Goal: Transaction & Acquisition: Download file/media

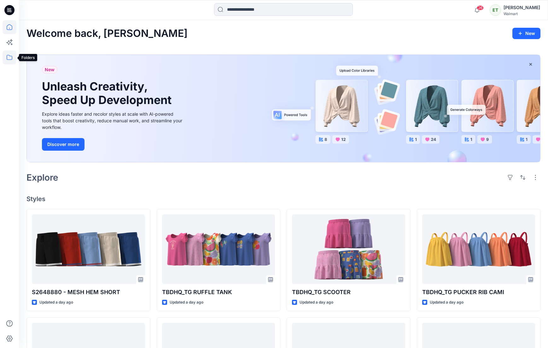
click at [9, 60] on icon at bounding box center [10, 57] width 14 height 14
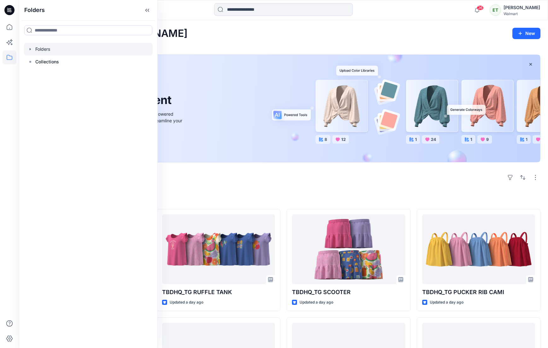
click at [44, 53] on div at bounding box center [88, 49] width 129 height 13
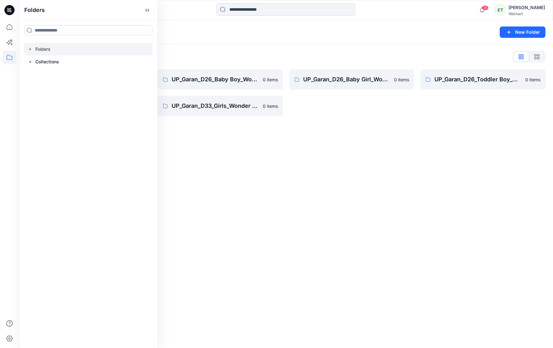
click at [301, 151] on div "Folders New Folder Folders List UP_Garan [PERSON_NAME] 0 items UP_Garan_D26_Tod…" at bounding box center [286, 184] width 534 height 328
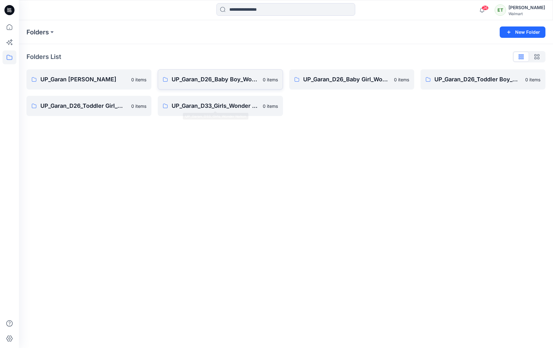
click at [238, 83] on p "UP_Garan_D26_Baby Boy_Wonder Nation" at bounding box center [215, 79] width 87 height 9
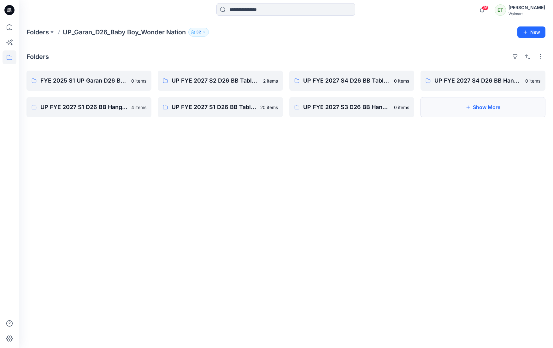
click at [500, 115] on button "Show More" at bounding box center [483, 107] width 125 height 20
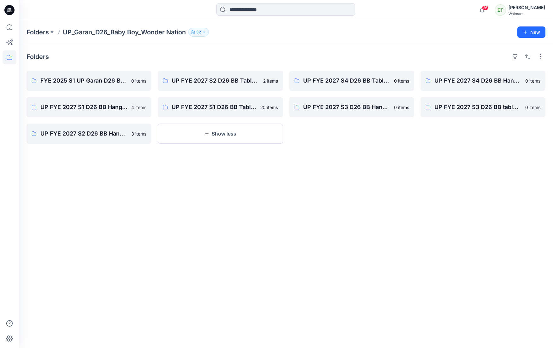
click at [175, 224] on div "Folders FYE 2025 S1 UP Garan D26 Baby Boy [DEMOGRAPHIC_DATA] items UP FYE 2027 …" at bounding box center [286, 196] width 534 height 304
click at [538, 132] on div "UP FYE 2027 S4 D26 BB Hanging Garan 0 items UP FYE 2027 S3 D26 BB table Garan 0…" at bounding box center [483, 107] width 125 height 73
click at [457, 7] on div "26 Notifications [PERSON_NAME] has updated TBDHQ_TG PUCKER RIB SHORT with TBDHQ…" at bounding box center [286, 10] width 534 height 14
click at [237, 81] on p "UP FYE 2027 S2 D26 BB Table Garan" at bounding box center [220, 80] width 96 height 9
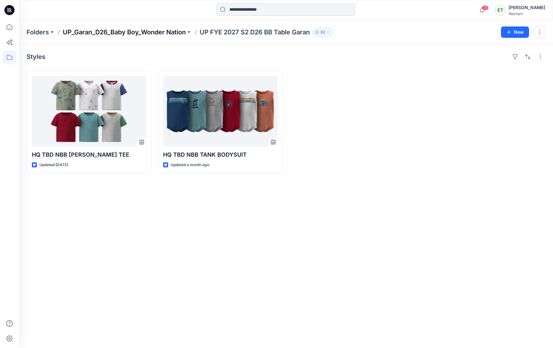
click at [168, 34] on p "UP_Garan_D26_Baby Boy_Wonder Nation" at bounding box center [124, 32] width 123 height 9
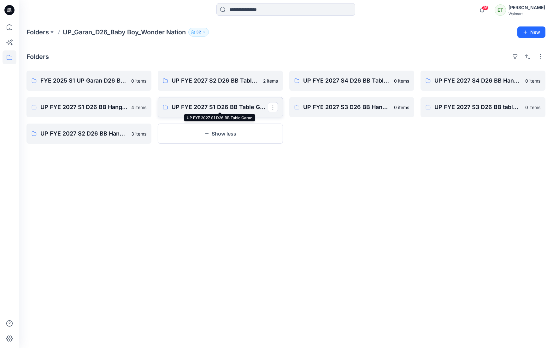
click at [214, 105] on p "UP FYE 2027 S1 D26 BB Table Garan" at bounding box center [220, 107] width 96 height 9
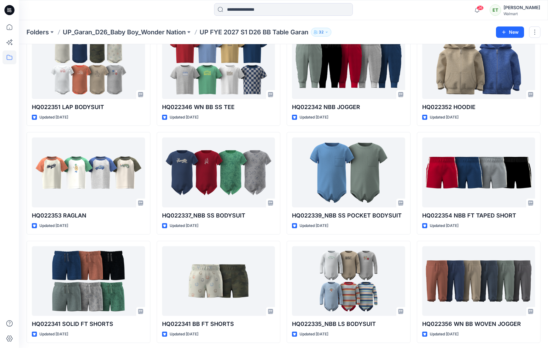
scroll to position [267, 0]
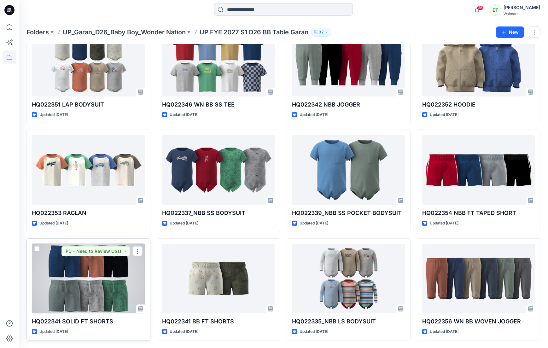
click at [118, 285] on div at bounding box center [88, 279] width 113 height 70
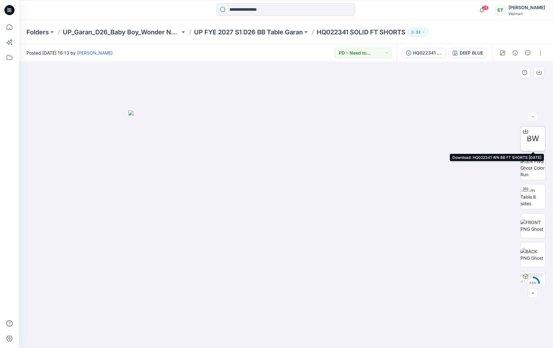
click at [524, 132] on icon at bounding box center [525, 130] width 3 height 3
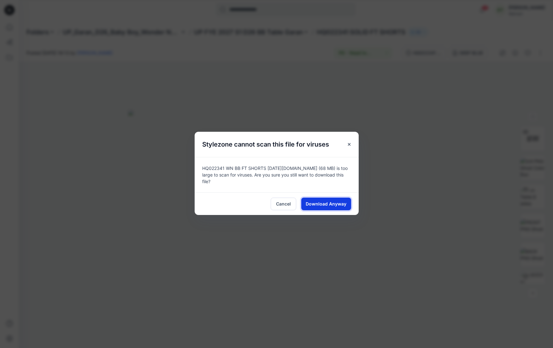
click at [332, 202] on span "Download Anyway" at bounding box center [326, 204] width 41 height 7
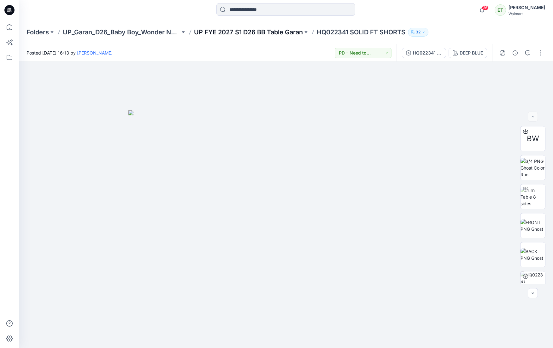
click at [281, 31] on p "UP FYE 2027 S1 D26 BB Table Garan" at bounding box center [248, 32] width 109 height 9
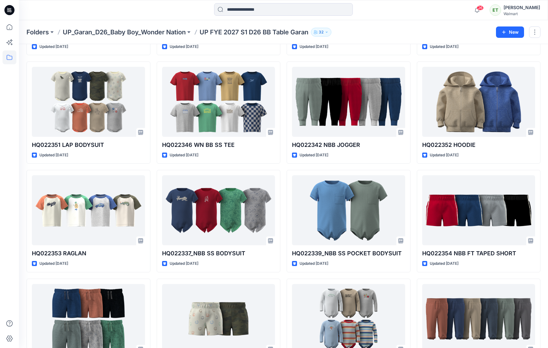
scroll to position [267, 0]
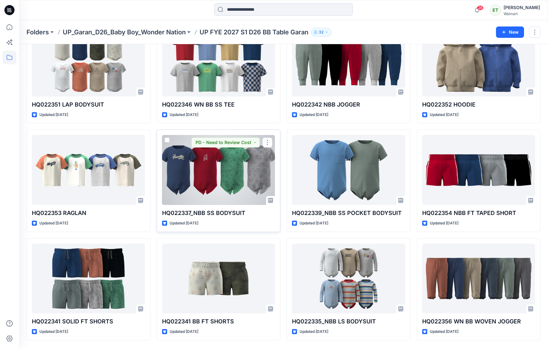
click at [217, 175] on div at bounding box center [218, 170] width 113 height 70
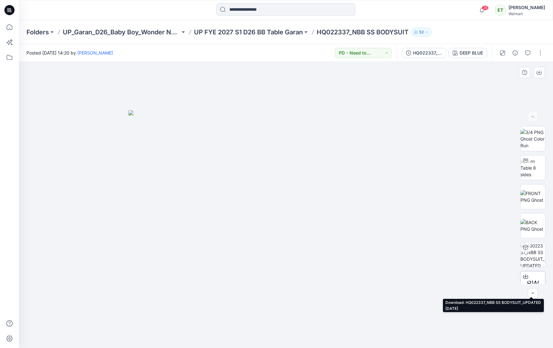
click at [523, 275] on icon at bounding box center [525, 276] width 5 height 5
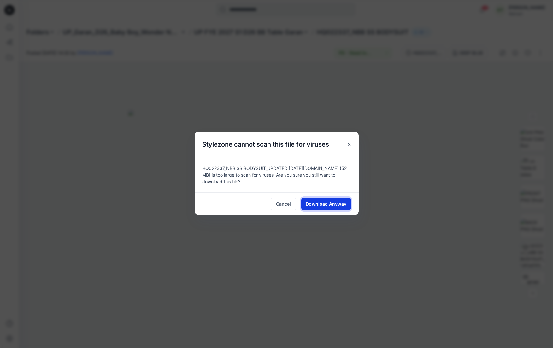
click at [328, 205] on span "Download Anyway" at bounding box center [326, 204] width 41 height 7
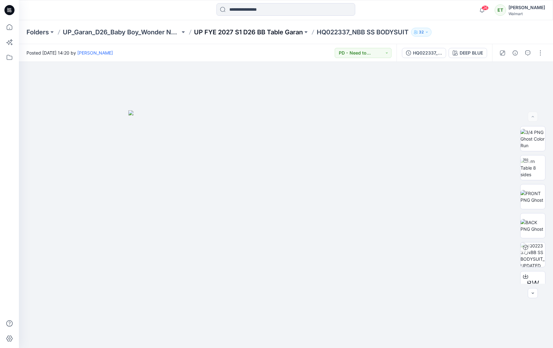
click at [265, 34] on p "UP FYE 2027 S1 D26 BB Table Garan" at bounding box center [248, 32] width 109 height 9
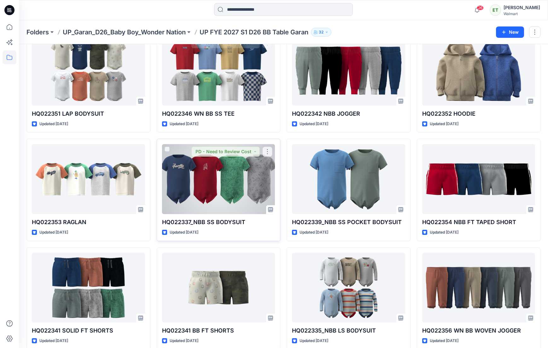
scroll to position [267, 0]
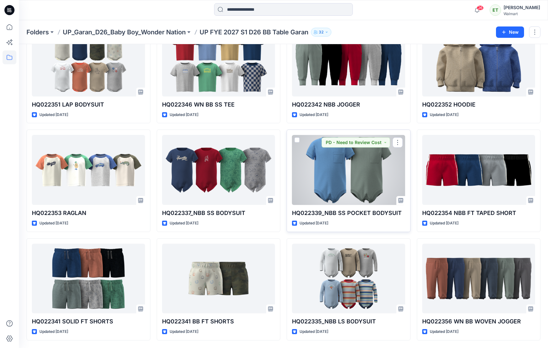
click at [363, 176] on div at bounding box center [348, 170] width 113 height 70
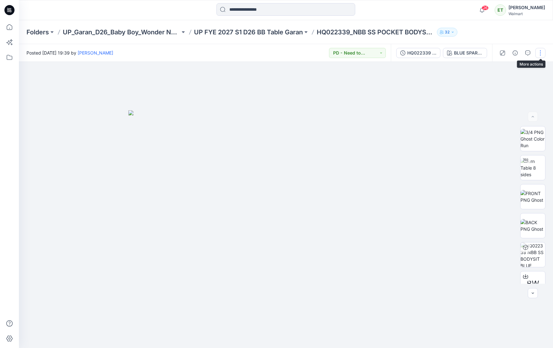
click at [539, 55] on button "button" at bounding box center [540, 53] width 10 height 10
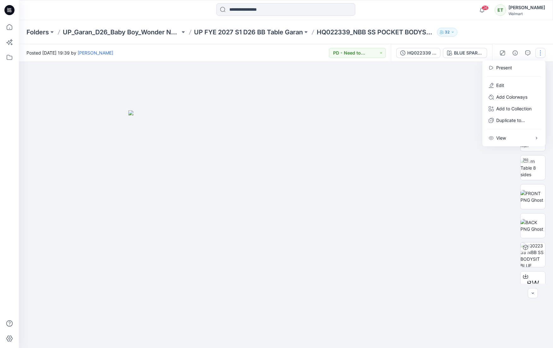
click at [508, 39] on div "Folders UP_Garan_D26_Baby Boy_Wonder Nation UP FYE 2027 S1 D26 BB Table Garan H…" at bounding box center [286, 32] width 534 height 24
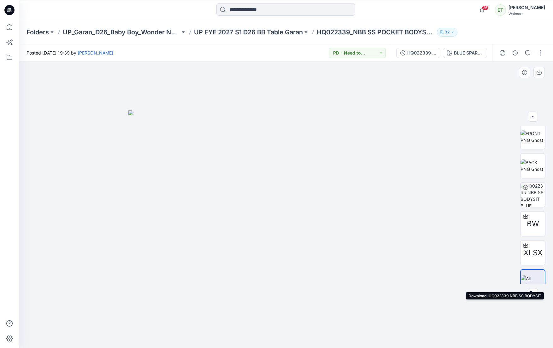
scroll to position [71, 0]
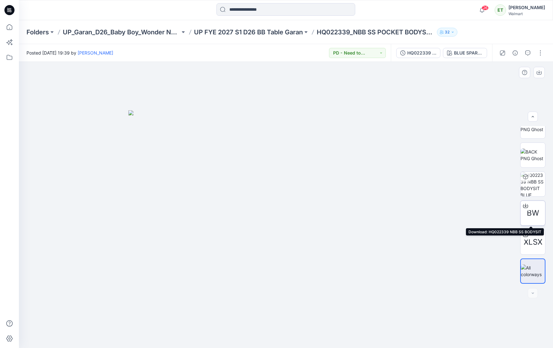
click at [523, 205] on icon at bounding box center [525, 206] width 5 height 3
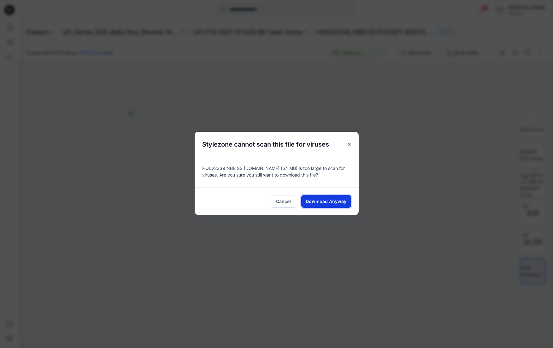
click at [327, 199] on span "Download Anyway" at bounding box center [326, 201] width 41 height 7
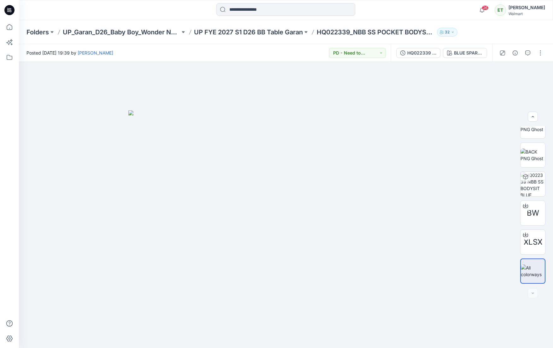
click at [371, 19] on div "26 Notifications [PERSON_NAME] has updated TBDHQ_TG PUCKER RIB SHORT with TBDHQ…" at bounding box center [286, 10] width 534 height 20
